Goal: Find specific page/section: Find specific page/section

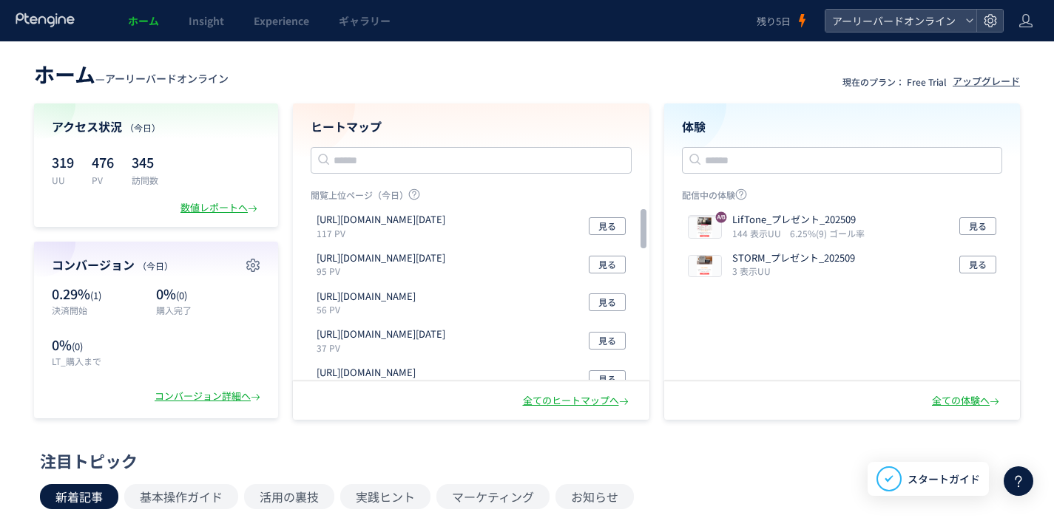
click at [145, 26] on span "ホーム" at bounding box center [143, 20] width 31 height 15
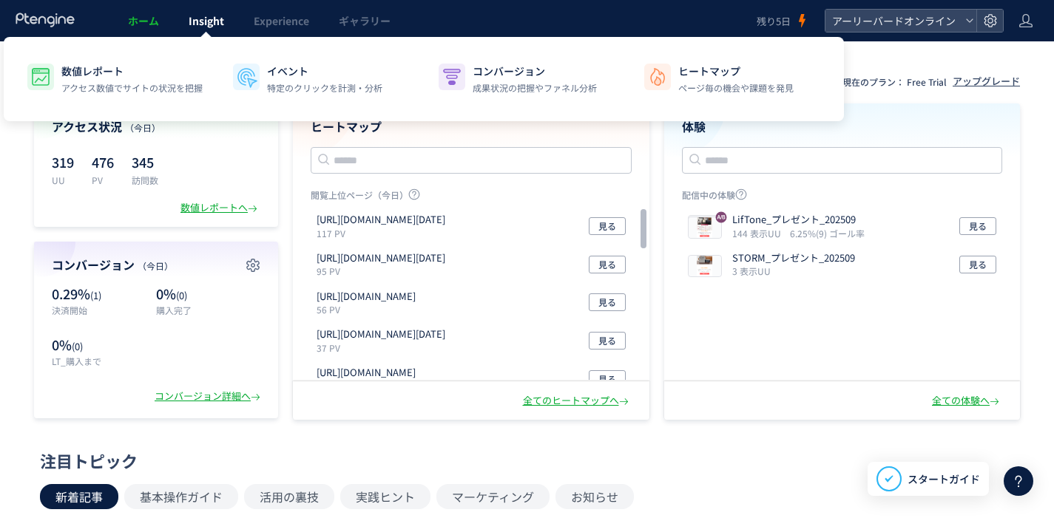
click at [211, 21] on span "Insight" at bounding box center [207, 20] width 36 height 15
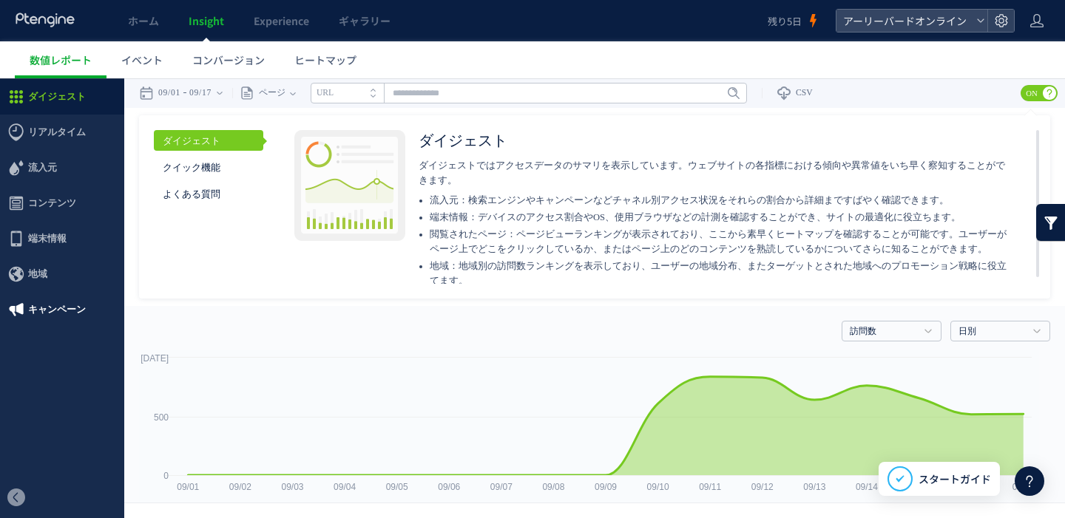
click at [83, 304] on span "キャンペーン" at bounding box center [57, 310] width 58 height 36
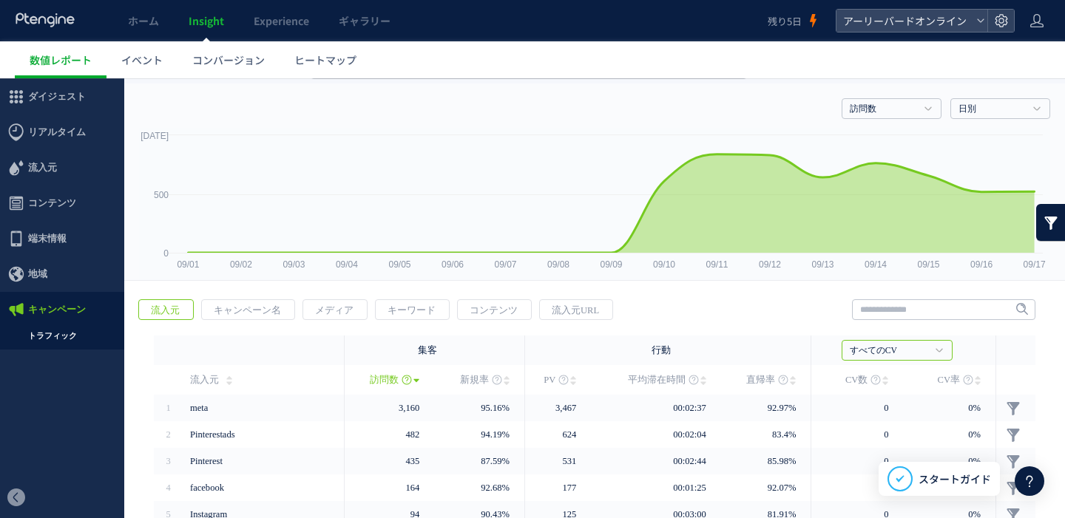
scroll to position [25, 0]
click at [259, 310] on span "キャンペーン名" at bounding box center [247, 310] width 91 height 21
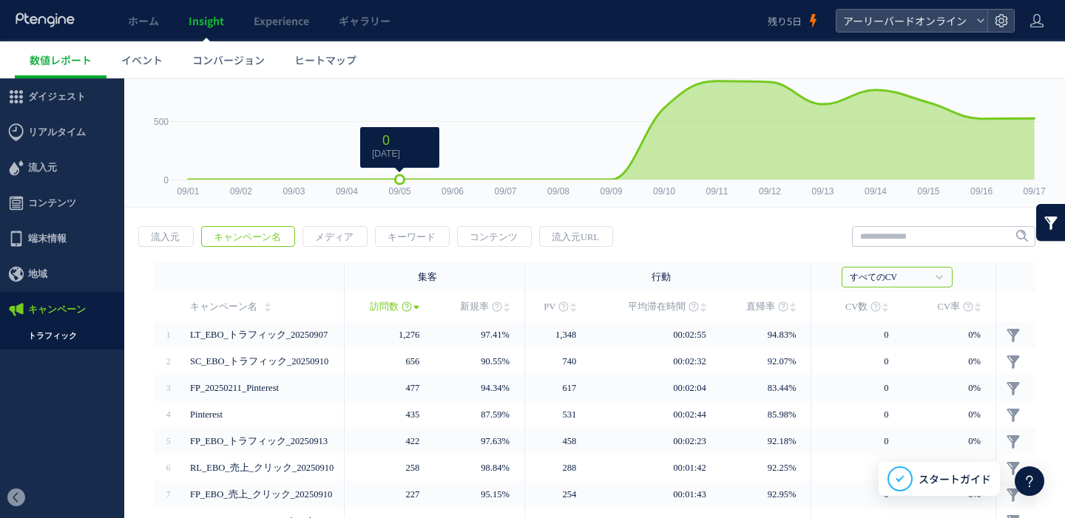
scroll to position [128, 0]
